Goal: Task Accomplishment & Management: Manage account settings

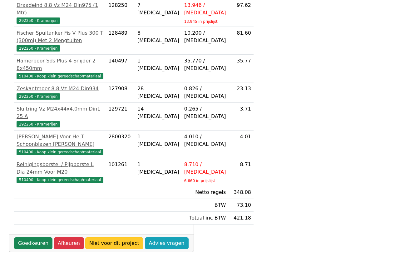
scroll to position [286, 0]
click at [31, 245] on link "Goedkeuren" at bounding box center [33, 243] width 38 height 12
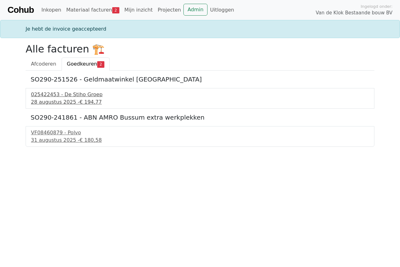
click at [52, 97] on div "025422453 - De Stiho Groep" at bounding box center [200, 94] width 338 height 7
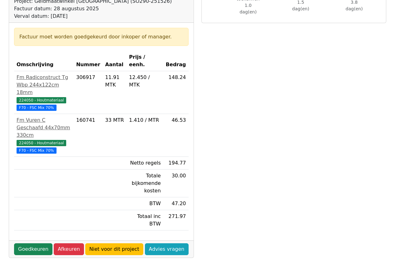
scroll to position [94, 0]
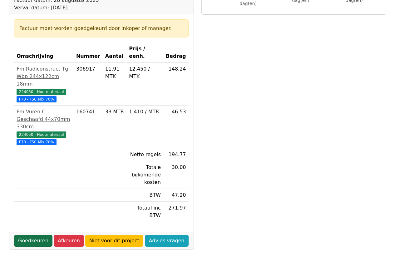
click at [30, 235] on link "Goedkeuren" at bounding box center [33, 241] width 38 height 12
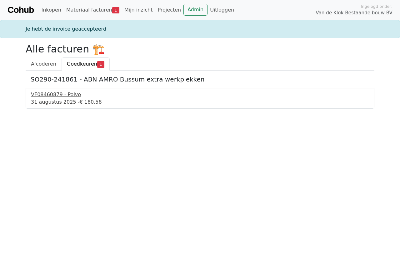
click at [44, 97] on div "VF08460879 - Polvo" at bounding box center [200, 94] width 338 height 7
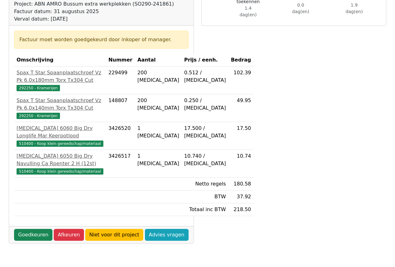
scroll to position [94, 0]
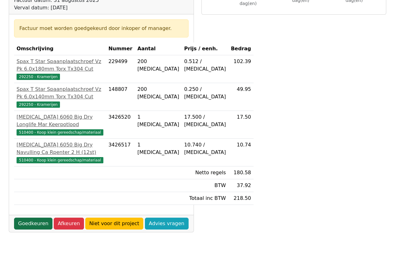
click at [24, 230] on link "Goedkeuren" at bounding box center [33, 224] width 38 height 12
